Goal: Task Accomplishment & Management: Manage account settings

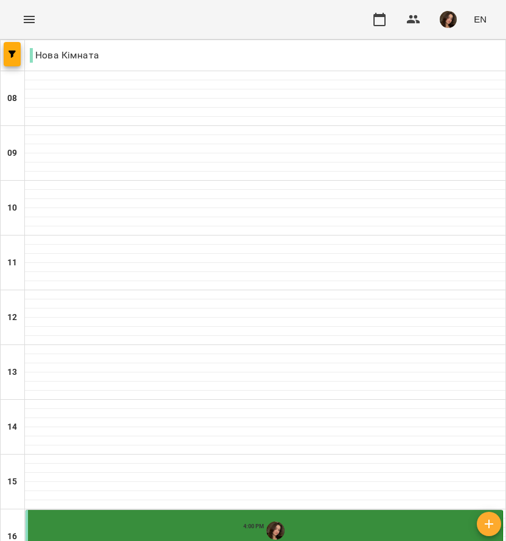
scroll to position [419, 0]
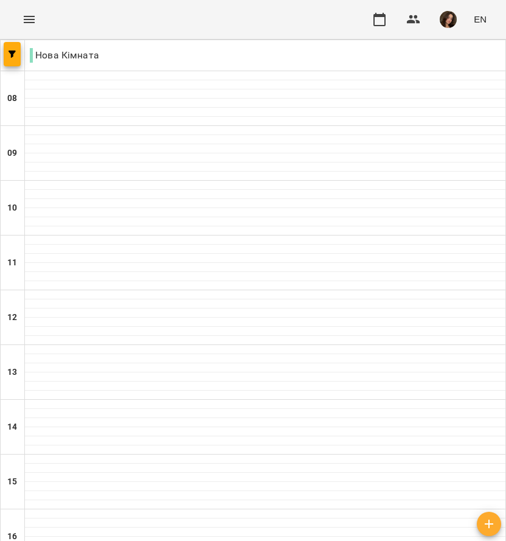
scroll to position [417, 0]
drag, startPoint x: 205, startPoint y: 300, endPoint x: 35, endPoint y: 259, distance: 174.8
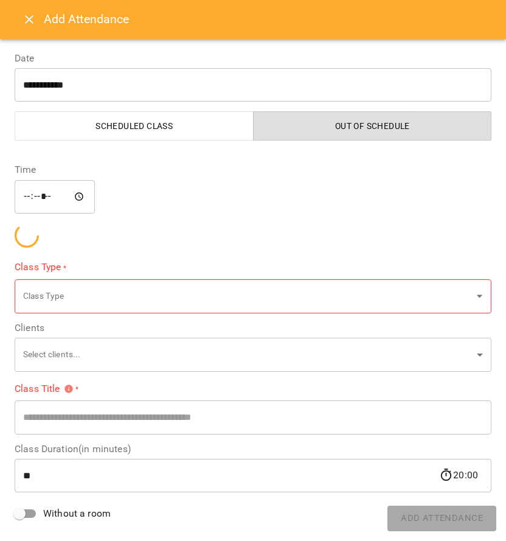
type input "**********"
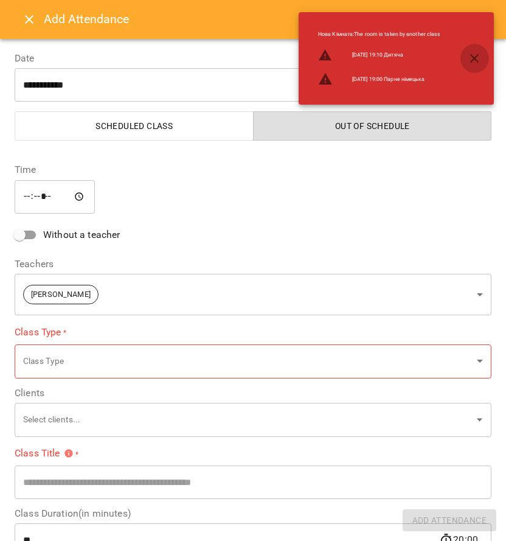
drag, startPoint x: 374, startPoint y: 0, endPoint x: 474, endPoint y: 61, distance: 117.8
click at [474, 61] on icon "button" at bounding box center [474, 58] width 15 height 15
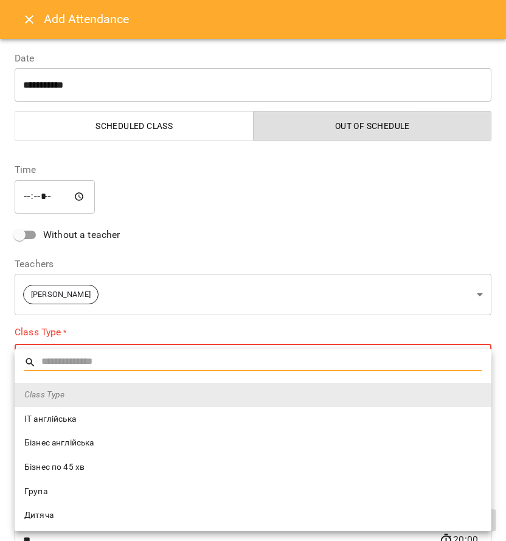
click at [130, 345] on body "**********" at bounding box center [253, 480] width 506 height 961
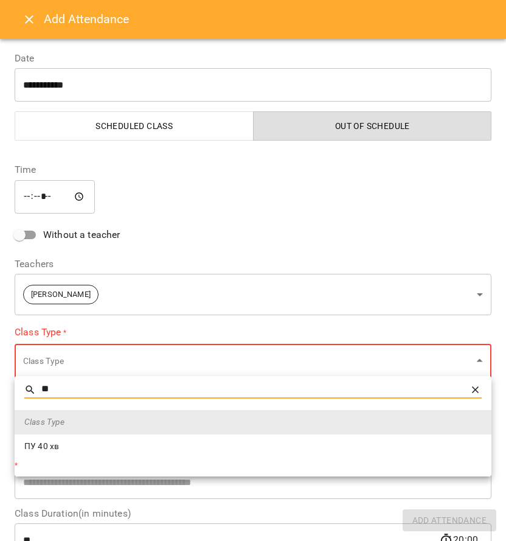
type input "*"
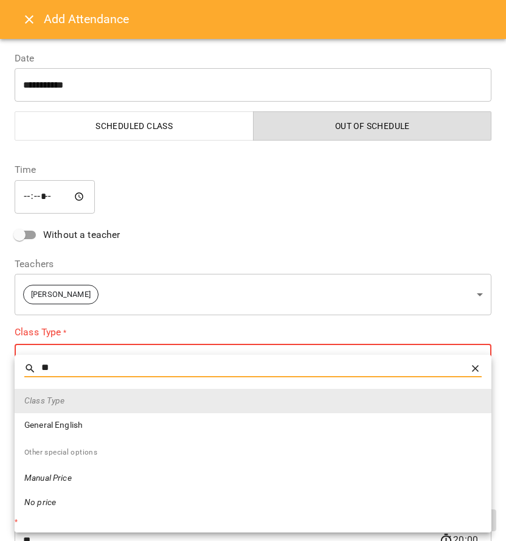
type input "**"
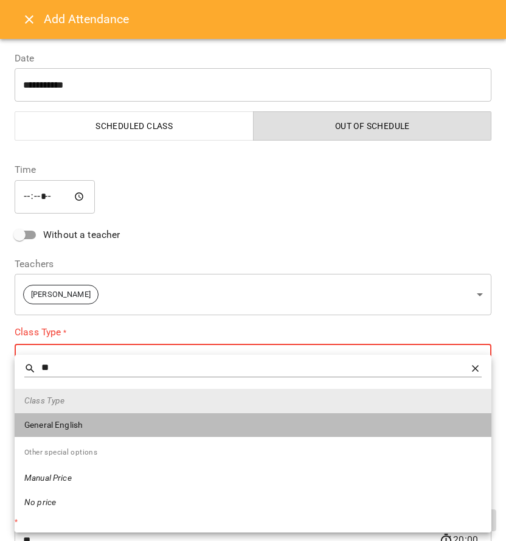
click at [78, 433] on li "General English" at bounding box center [253, 425] width 477 height 24
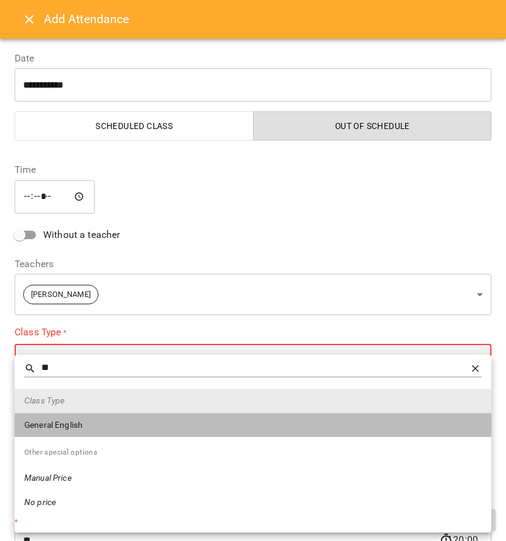
type input "**********"
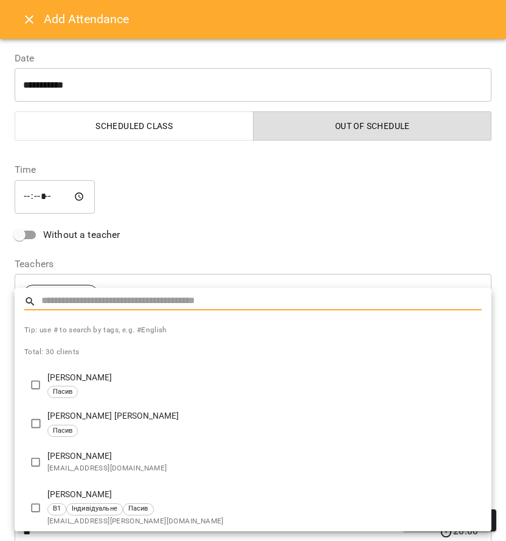
click at [51, 408] on body "**********" at bounding box center [253, 480] width 506 height 961
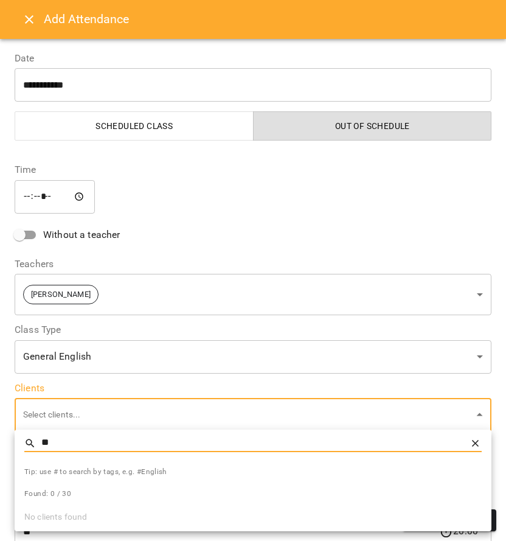
type input "*"
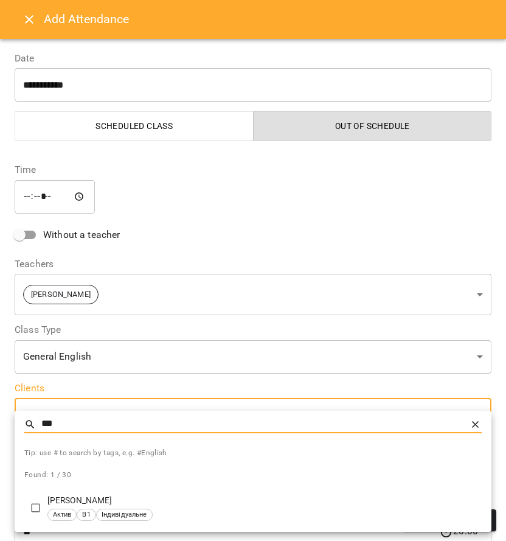
type input "***"
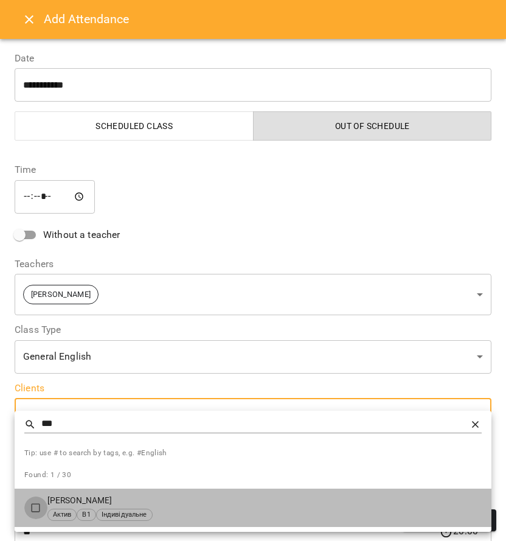
type input "**********"
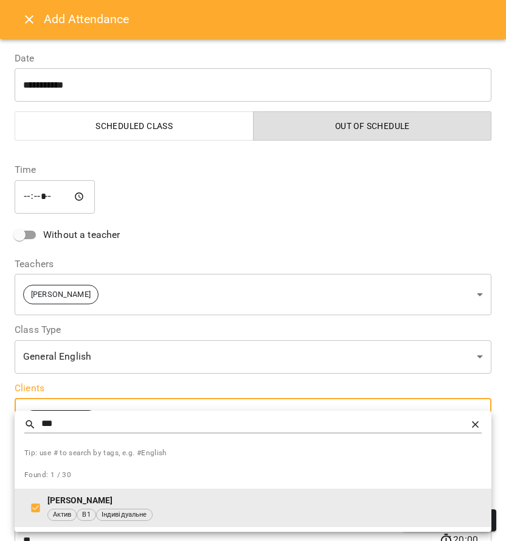
click at [110, 385] on div at bounding box center [253, 270] width 506 height 541
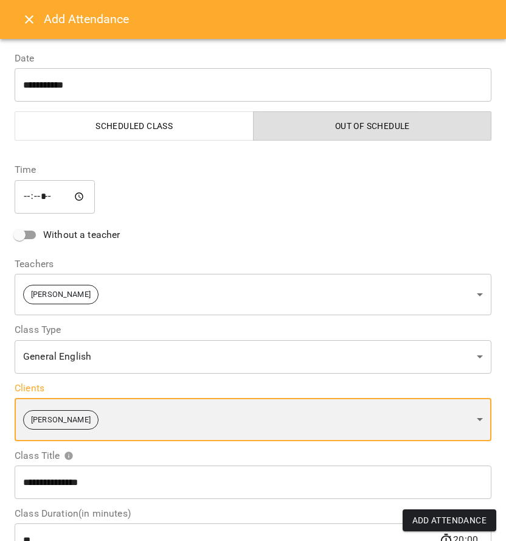
scroll to position [133, 0]
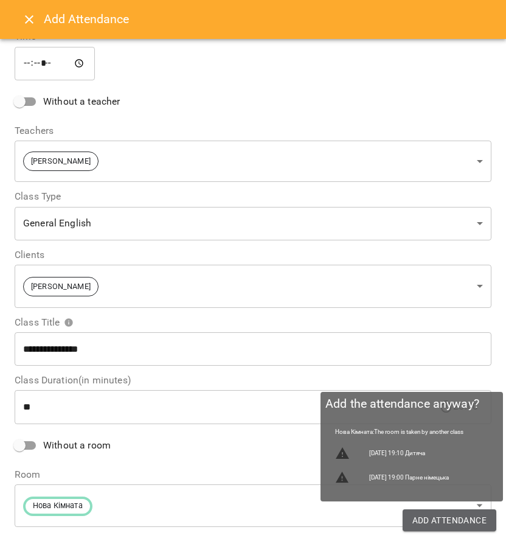
click at [427, 525] on span "Add Attendance" at bounding box center [450, 520] width 75 height 15
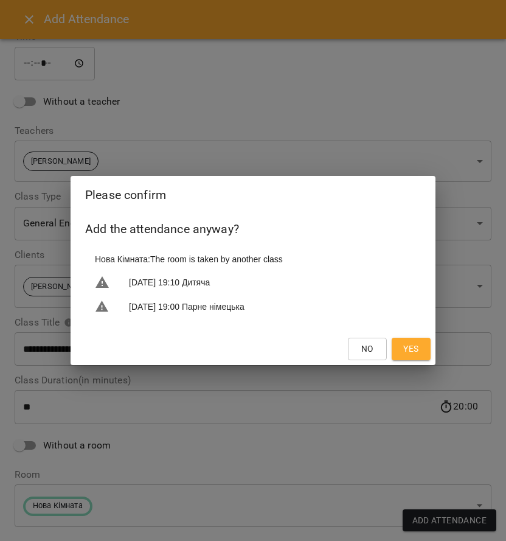
click at [400, 363] on div "No Yes" at bounding box center [253, 349] width 365 height 32
click at [399, 353] on button "Yes" at bounding box center [411, 349] width 39 height 22
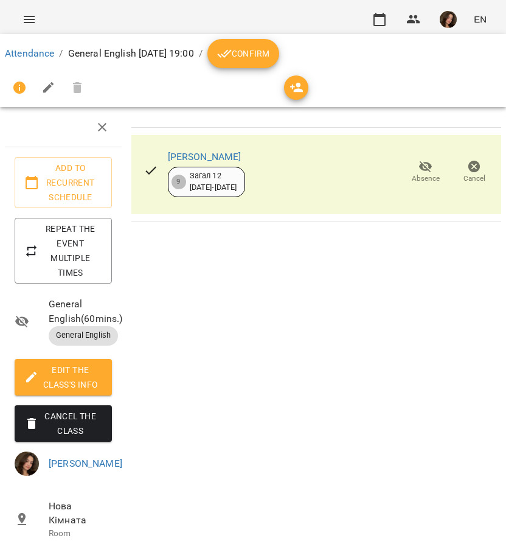
click at [232, 59] on icon "breadcrumb" at bounding box center [224, 53] width 15 height 15
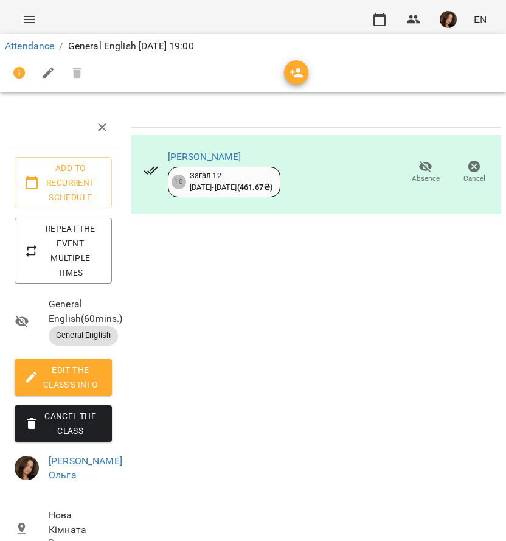
click at [79, 52] on p "General English [DATE] 19:00" at bounding box center [131, 46] width 126 height 15
drag, startPoint x: 0, startPoint y: 74, endPoint x: 8, endPoint y: 49, distance: 26.2
click at [8, 49] on link "Attendance" at bounding box center [29, 46] width 49 height 12
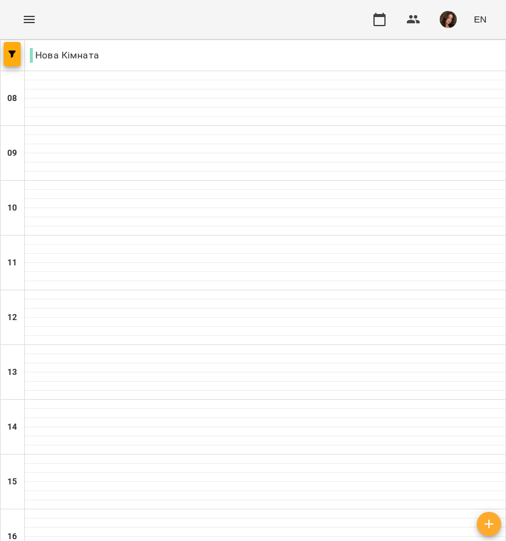
scroll to position [419, 0]
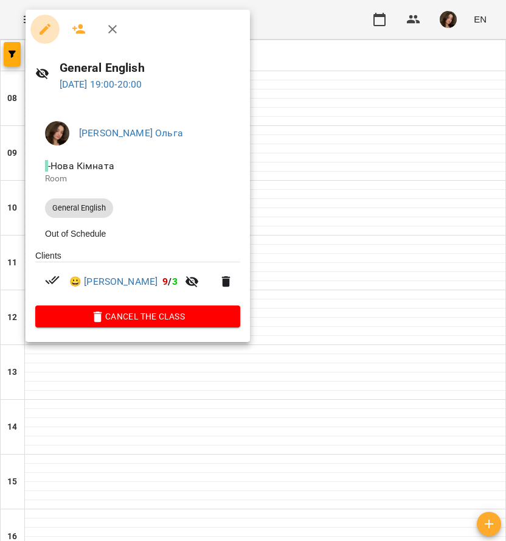
click at [43, 37] on button "button" at bounding box center [44, 29] width 29 height 29
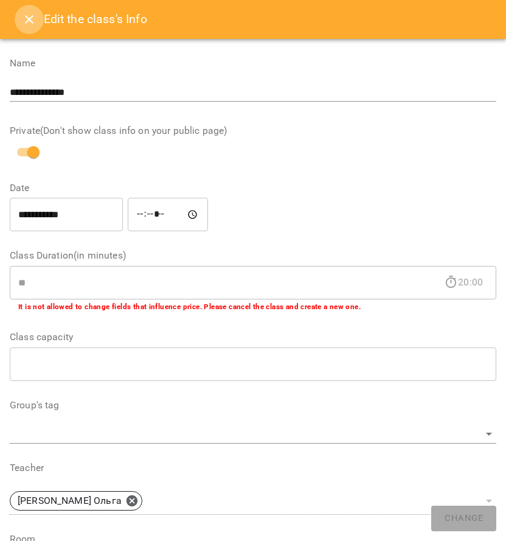
click at [21, 29] on button "Close" at bounding box center [29, 19] width 29 height 29
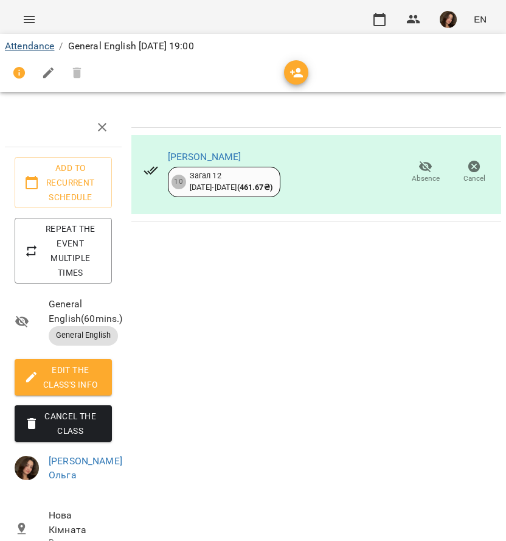
click at [30, 44] on link "Attendance" at bounding box center [29, 46] width 49 height 12
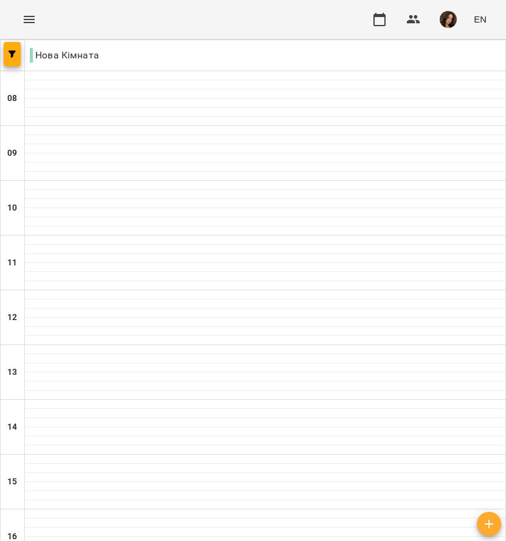
scroll to position [419, 0]
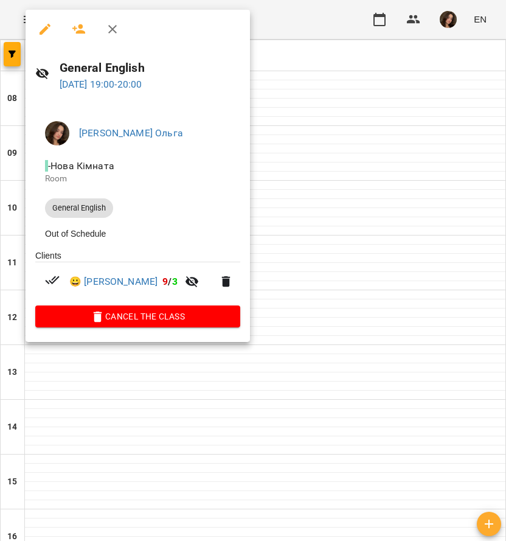
click at [47, 27] on icon "button" at bounding box center [45, 29] width 15 height 15
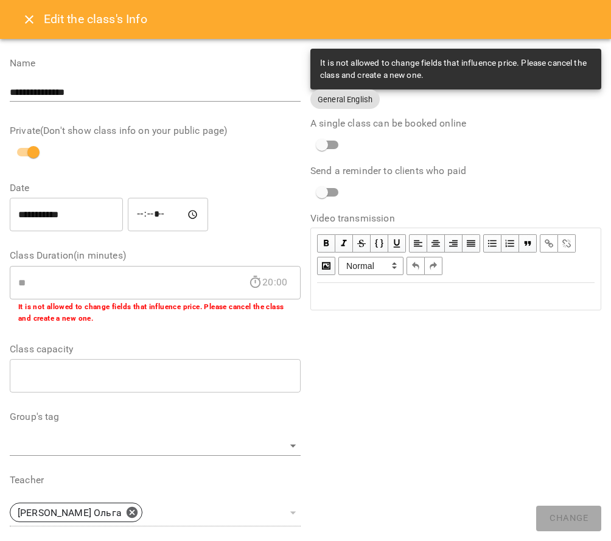
click at [30, 18] on icon "Close" at bounding box center [29, 19] width 15 height 15
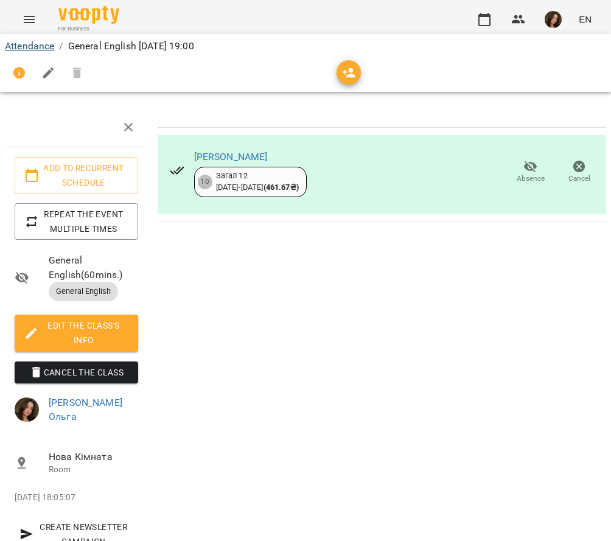
click at [26, 42] on link "Attendance" at bounding box center [29, 46] width 49 height 12
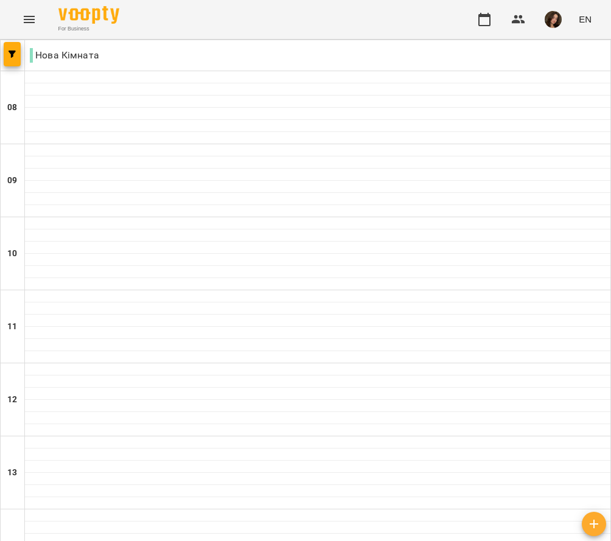
scroll to position [706, 0]
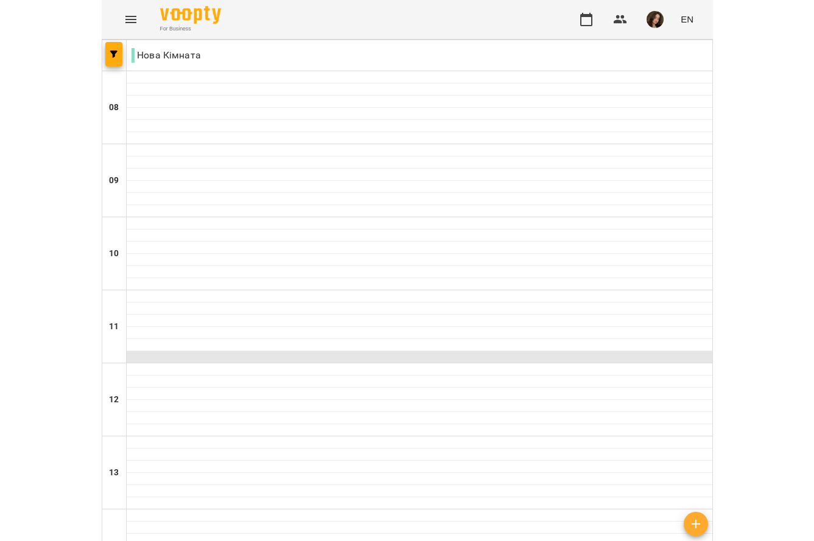
scroll to position [400, 0]
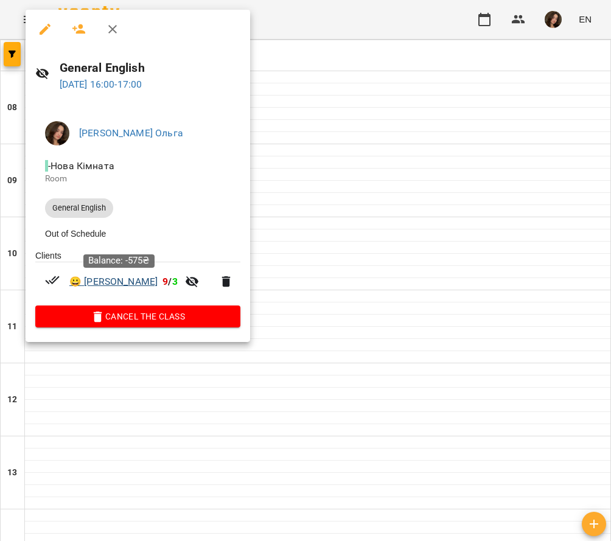
click at [136, 280] on link "😀 Соломія Ільчишин" at bounding box center [113, 282] width 88 height 15
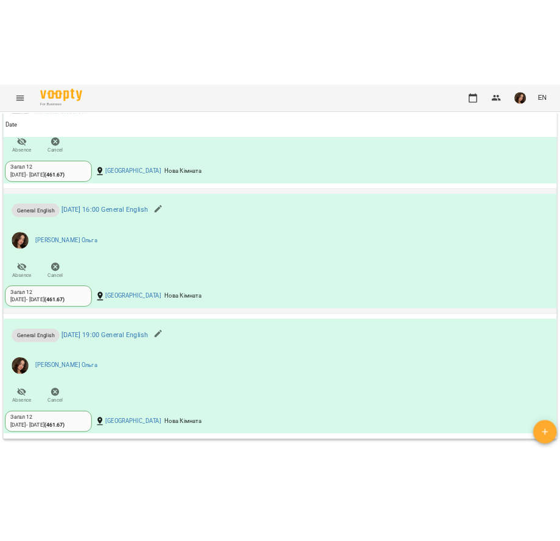
scroll to position [1206, 0]
